Goal: Browse casually

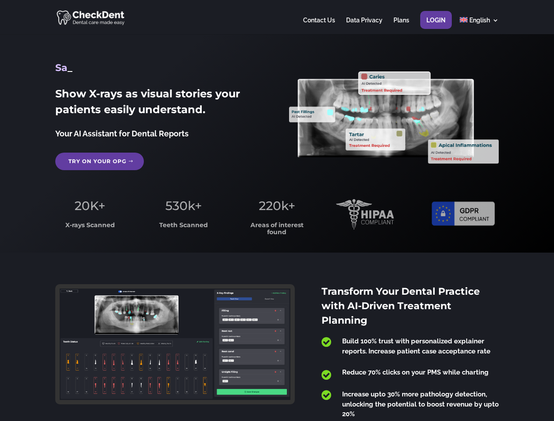
click at [277, 210] on span "220k+" at bounding box center [277, 205] width 36 height 15
click at [277, 17] on div at bounding box center [276, 17] width 443 height 34
click at [277, 210] on span "220k+" at bounding box center [277, 205] width 36 height 15
